Goal: Transaction & Acquisition: Purchase product/service

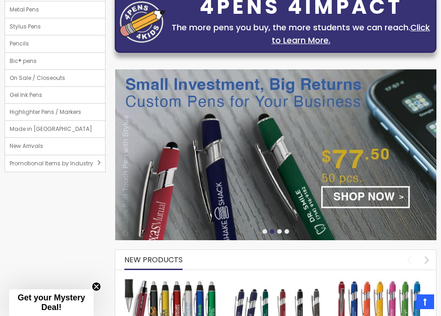
scroll to position [45, 0]
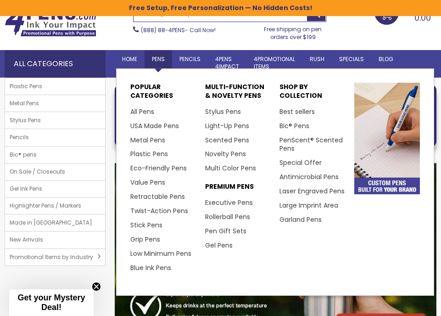
click at [157, 60] on span "Pens" at bounding box center [158, 59] width 13 height 8
click at [146, 111] on link "All Pens" at bounding box center [145, 111] width 31 height 9
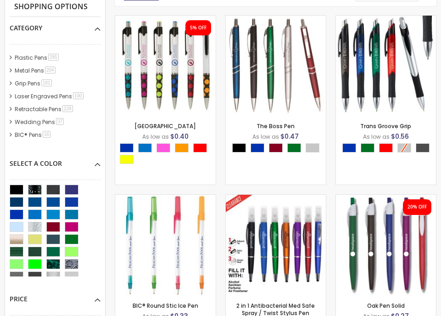
scroll to position [122, 0]
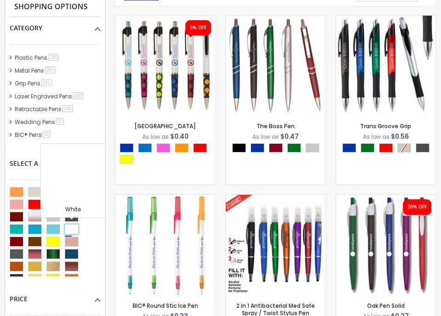
click at [72, 228] on div "White" at bounding box center [72, 229] width 14 height 10
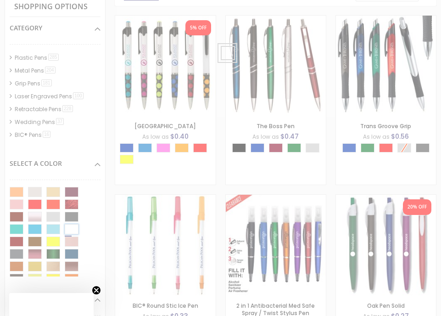
scroll to position [0, 0]
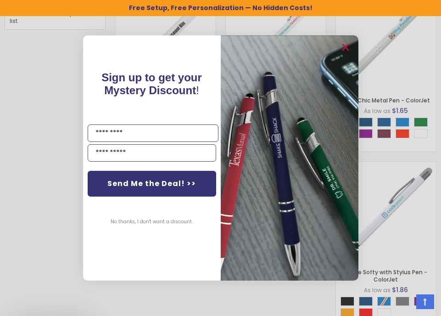
scroll to position [824, 0]
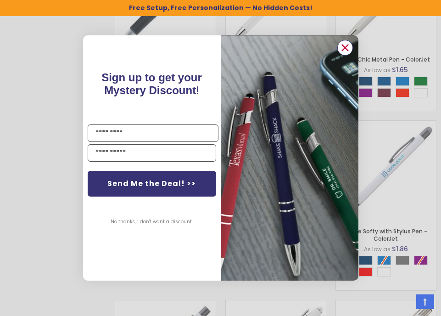
click at [347, 47] on circle "Close dialog" at bounding box center [345, 48] width 14 height 14
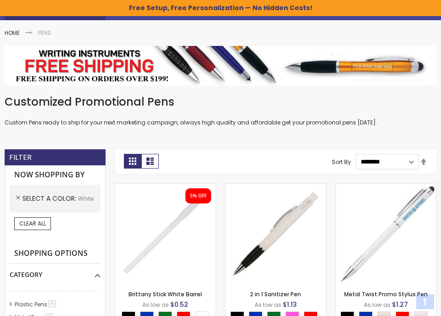
scroll to position [103, 0]
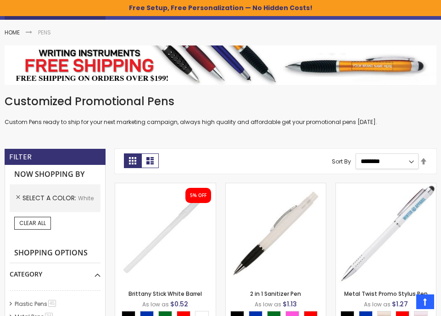
click at [380, 162] on select "**********" at bounding box center [387, 161] width 63 height 16
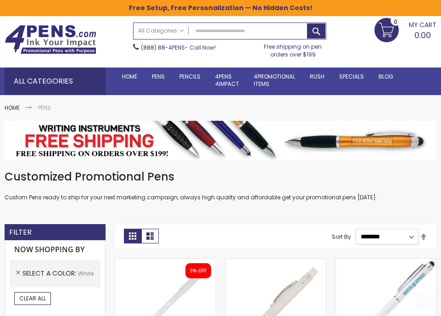
scroll to position [56, 0]
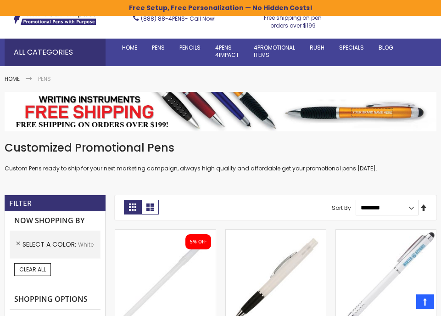
click at [427, 208] on link "Set Descending Direction" at bounding box center [423, 208] width 7 height 10
click at [424, 208] on link "Set Descending Direction" at bounding box center [423, 208] width 7 height 10
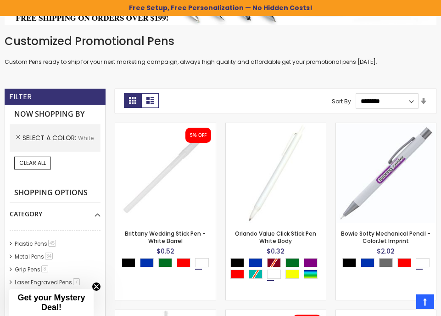
scroll to position [158, 0]
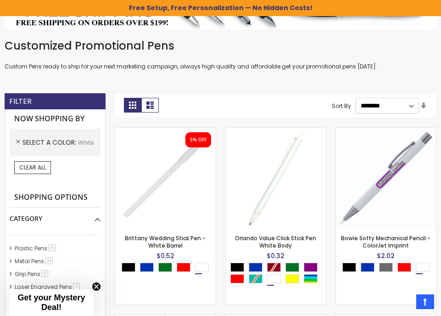
click at [401, 105] on select "**********" at bounding box center [387, 106] width 63 height 16
click at [356, 98] on select "**********" at bounding box center [387, 106] width 63 height 16
click at [425, 107] on link "Set Ascending Direction" at bounding box center [423, 106] width 7 height 10
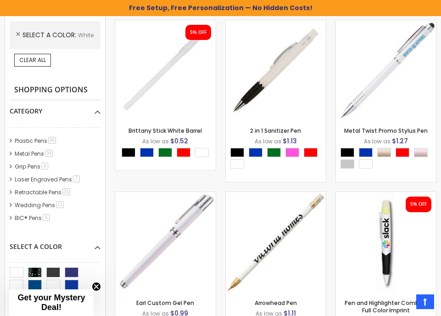
scroll to position [266, 0]
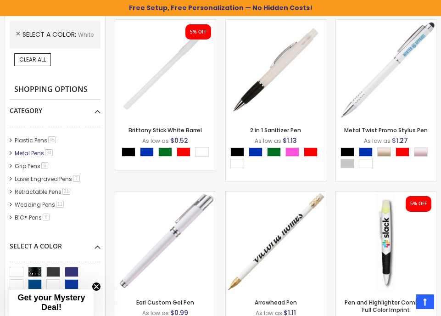
click at [32, 154] on link "Metal Pens 34 item" at bounding box center [34, 153] width 44 height 8
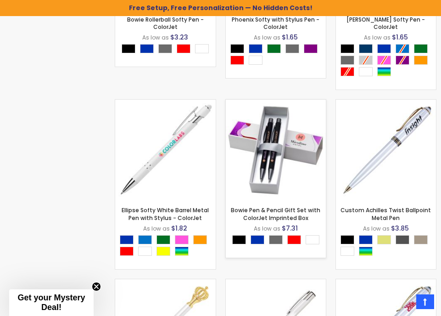
scroll to position [1102, 0]
